Goal: Information Seeking & Learning: Learn about a topic

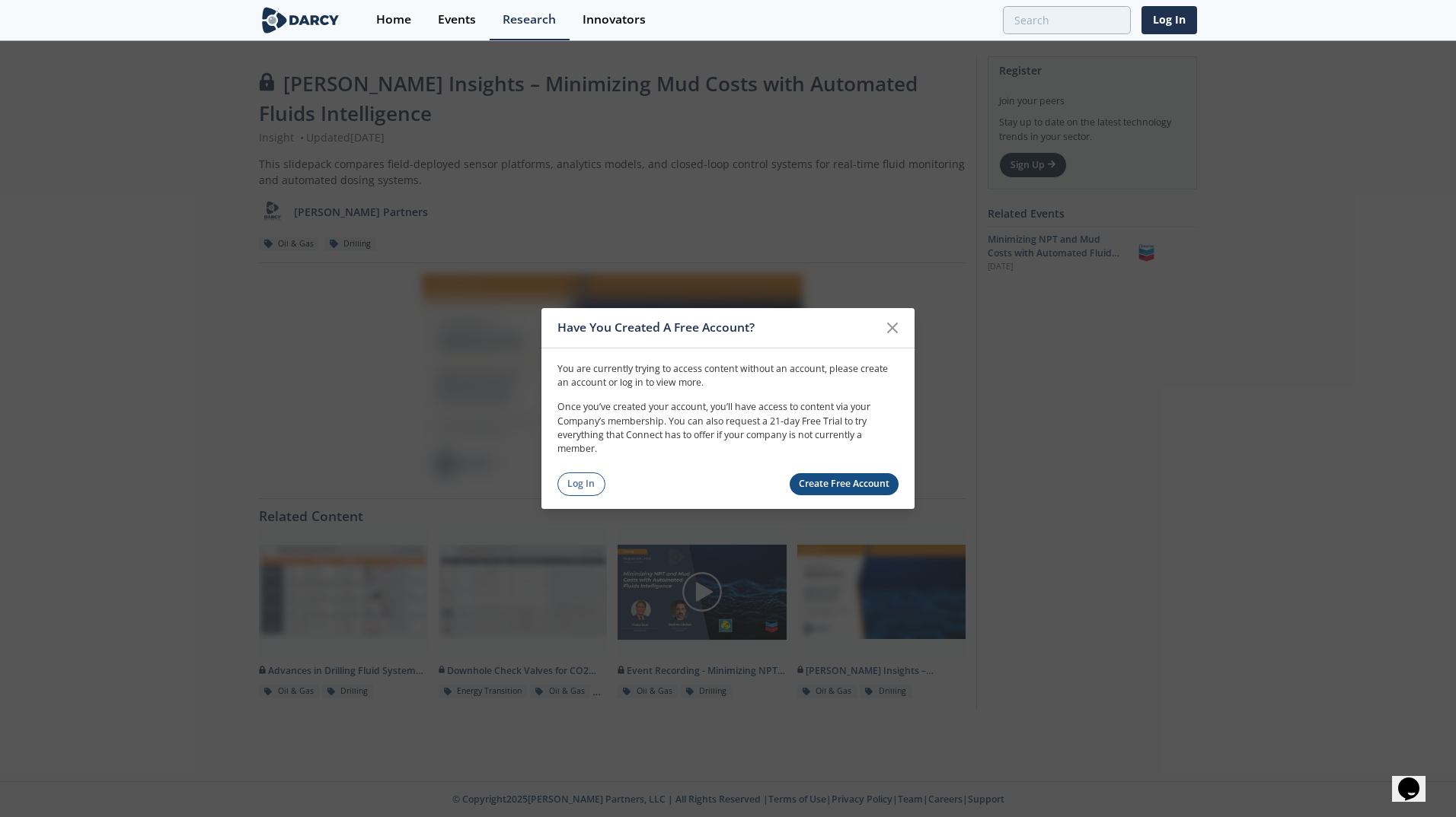
drag, startPoint x: 572, startPoint y: 487, endPoint x: 617, endPoint y: 475, distance: 46.6
click at [572, 487] on link "Log In" at bounding box center [581, 484] width 48 height 23
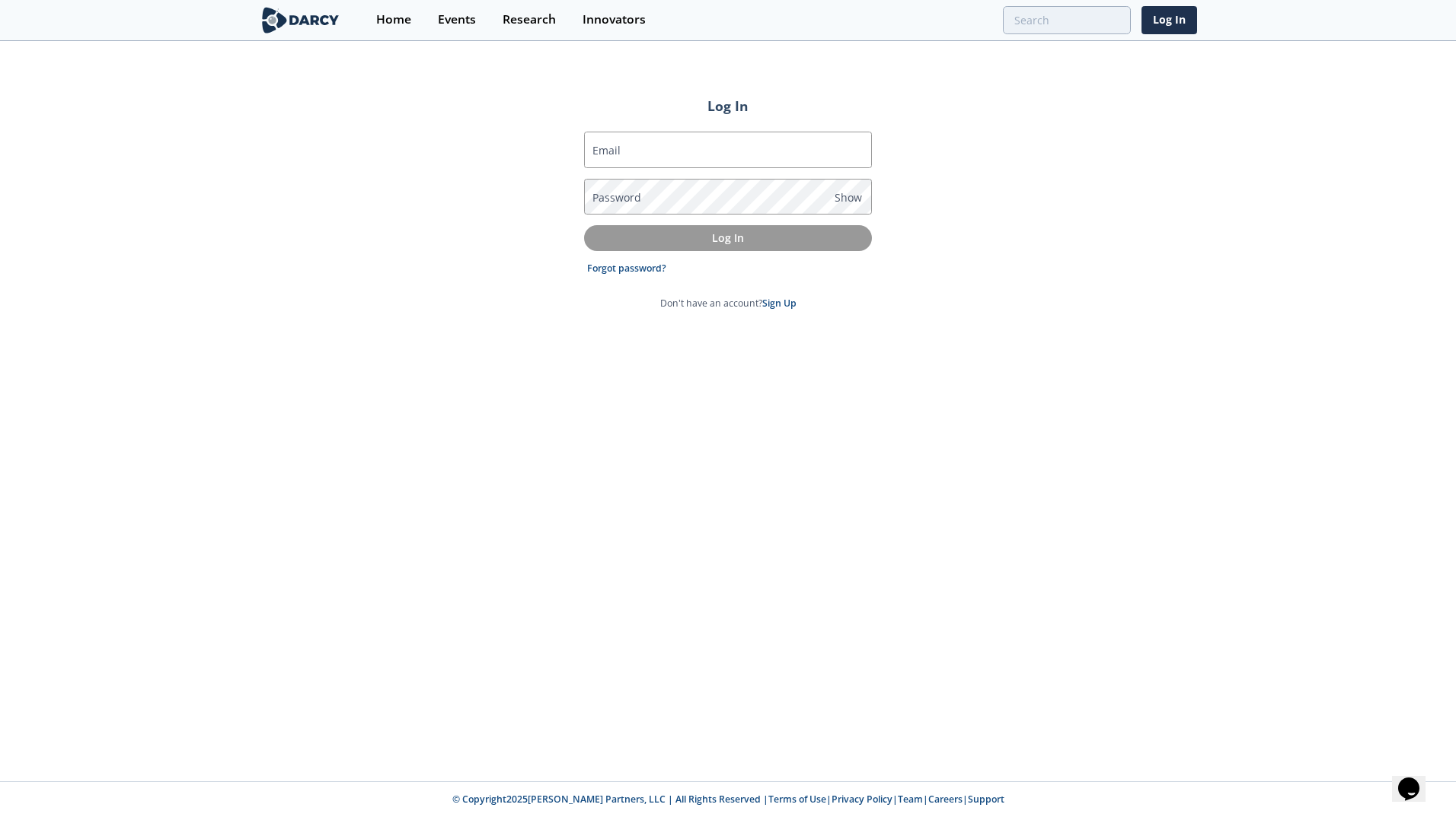
type input "[PERSON_NAME][EMAIL_ADDRESS][PERSON_NAME][DOMAIN_NAME]"
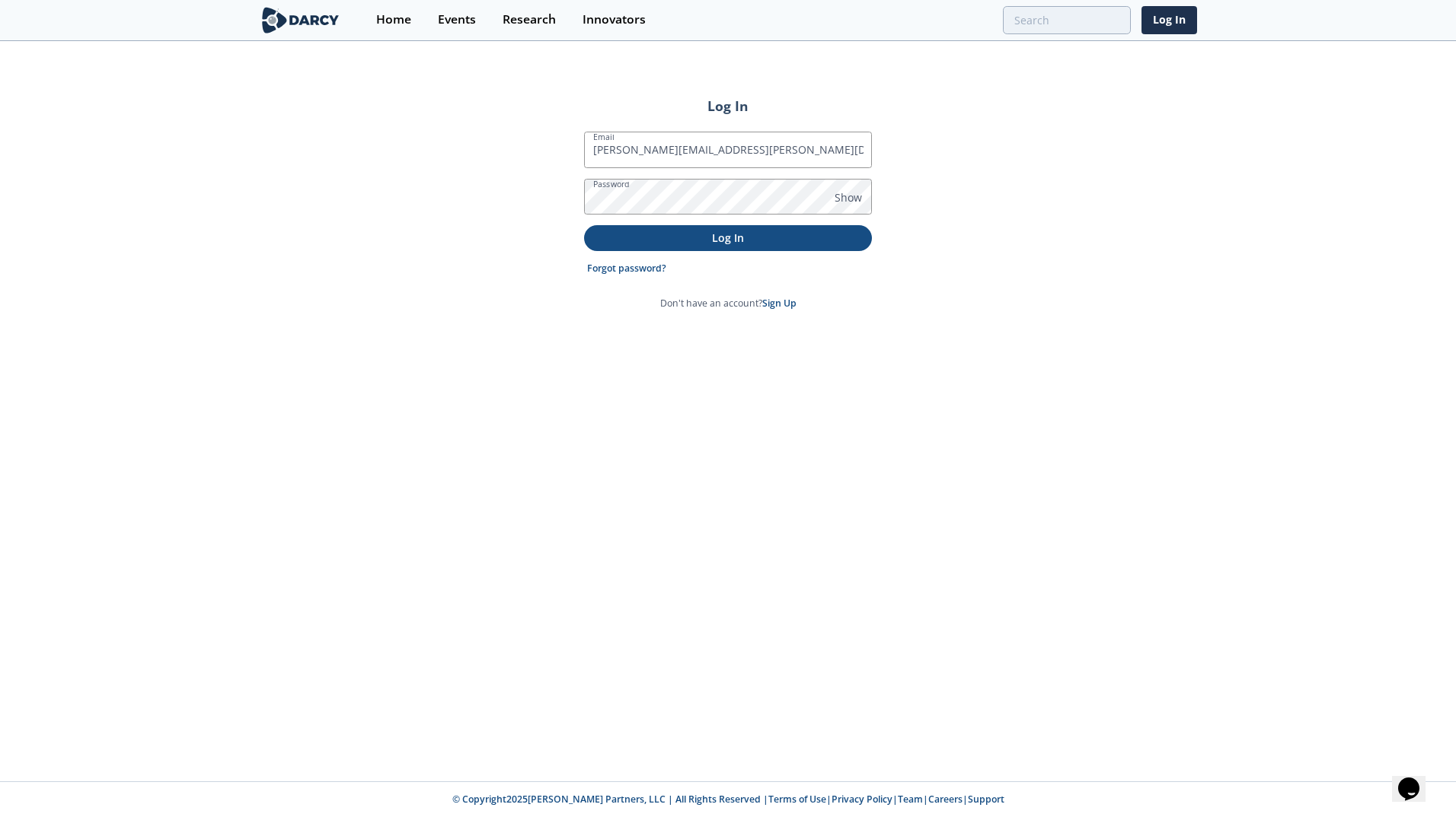
click at [681, 235] on p "Log In" at bounding box center [728, 238] width 267 height 16
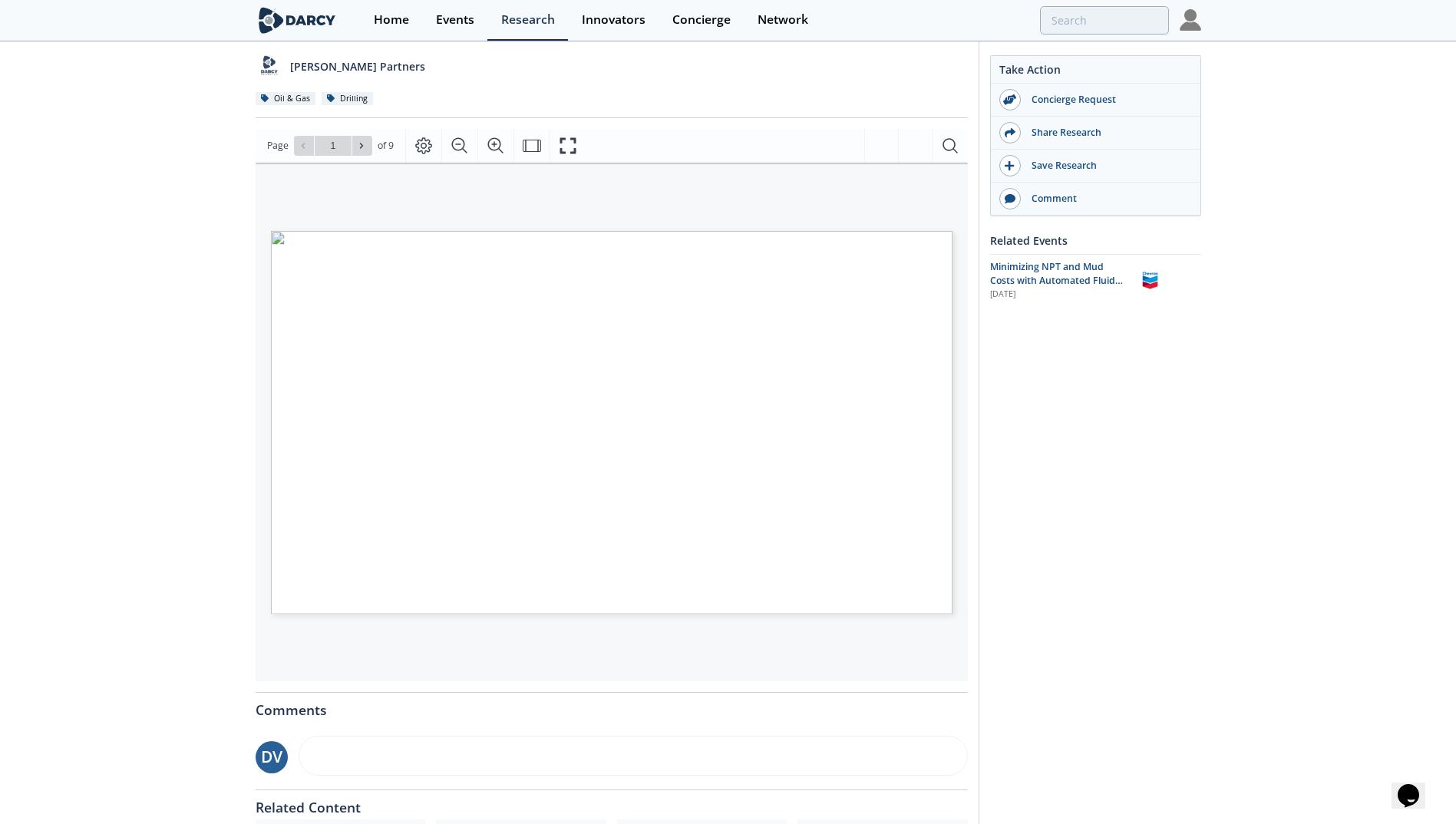
scroll to position [230, 0]
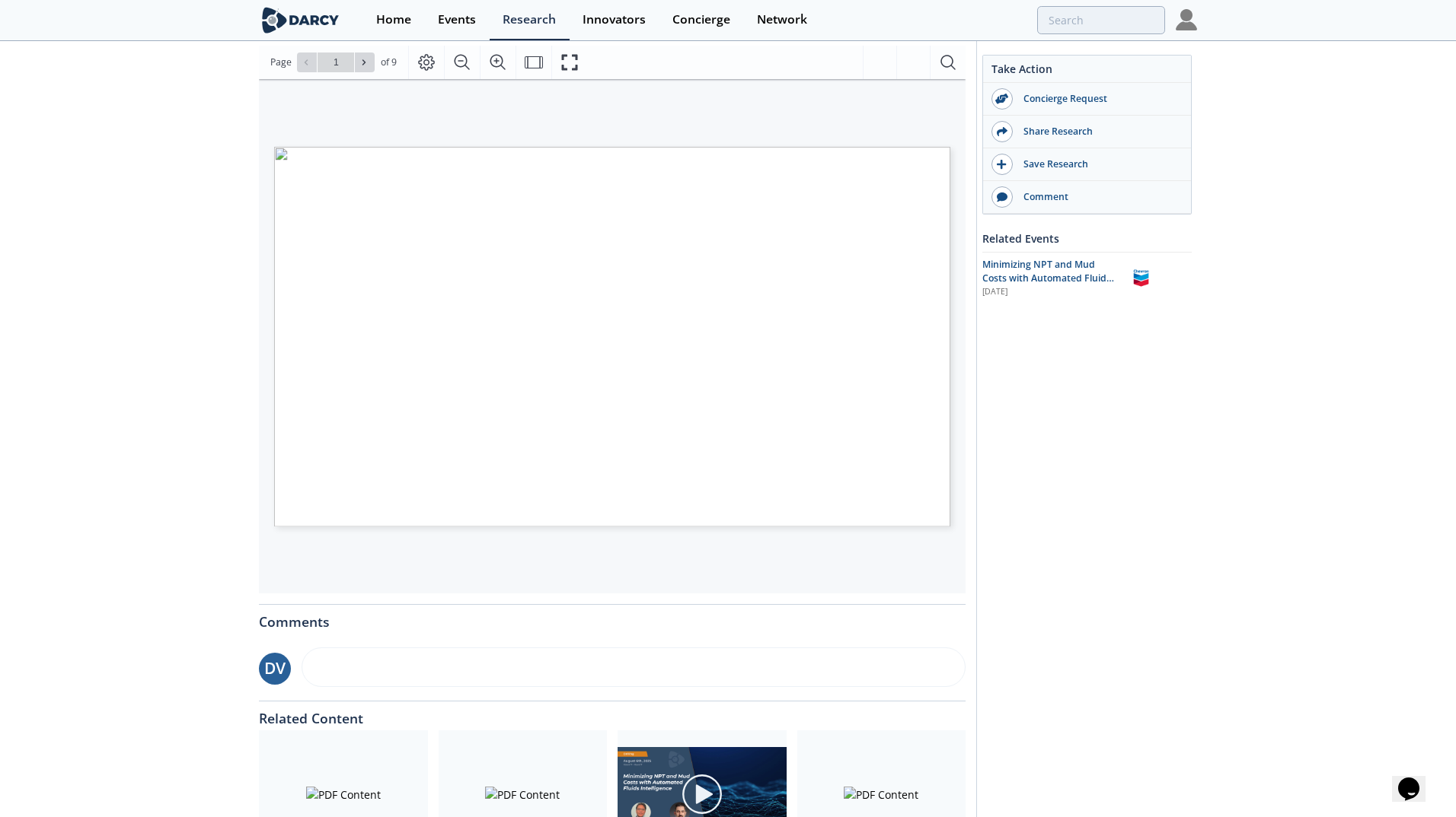
type input "2"
type input "3"
type input "4"
type input "6"
